Goal: Task Accomplishment & Management: Manage account settings

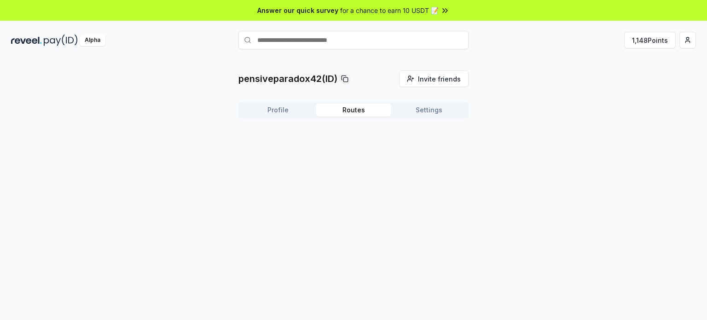
click at [348, 112] on button "Routes" at bounding box center [354, 110] width 76 height 13
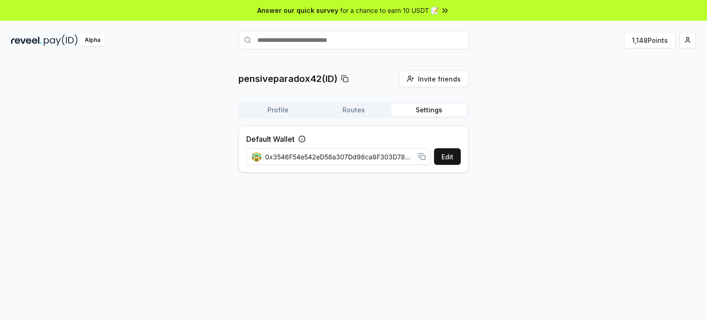
click at [420, 105] on button "Settings" at bounding box center [429, 110] width 76 height 13
click at [422, 108] on button "Settings" at bounding box center [429, 110] width 76 height 13
click at [284, 112] on button "Profile" at bounding box center [278, 110] width 76 height 13
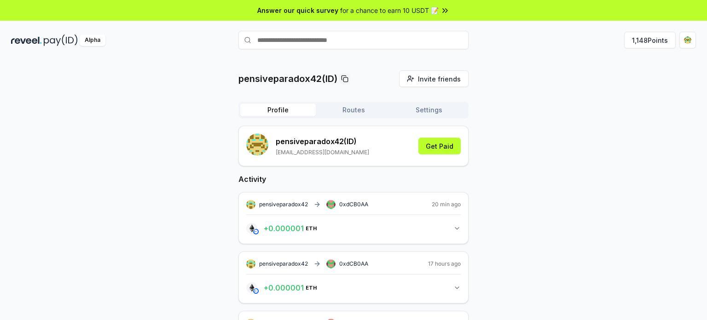
click at [376, 112] on button "Routes" at bounding box center [354, 110] width 76 height 13
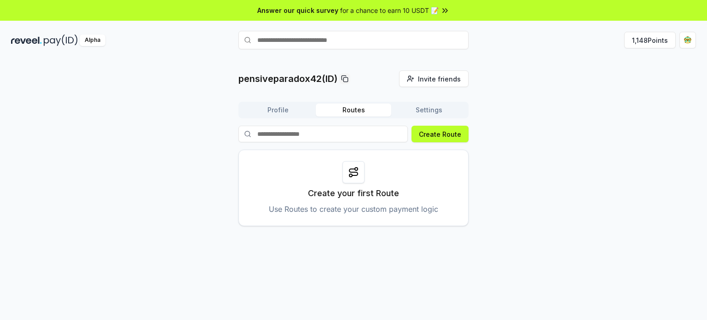
click at [414, 100] on div "pensiveparadox42(ID) Invite friends Invite Profile Routes Settings Create Route…" at bounding box center [354, 148] width 230 height 156
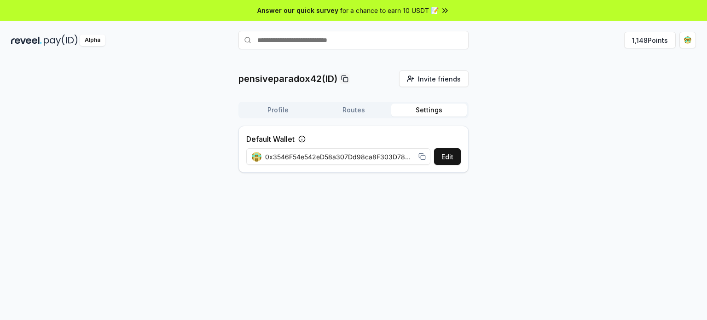
click at [413, 107] on button "Settings" at bounding box center [429, 110] width 76 height 13
